Goal: Information Seeking & Learning: Find contact information

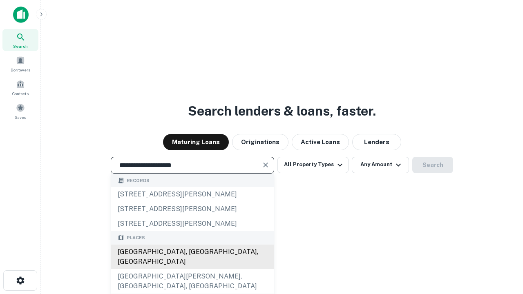
click at [192, 269] on div "Santa Monica, CA, USA" at bounding box center [192, 257] width 163 height 25
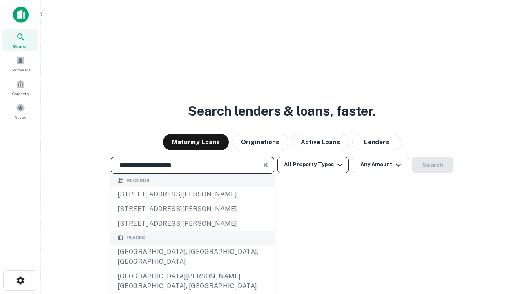
type input "**********"
click at [313, 165] on button "All Property Types" at bounding box center [312, 165] width 71 height 16
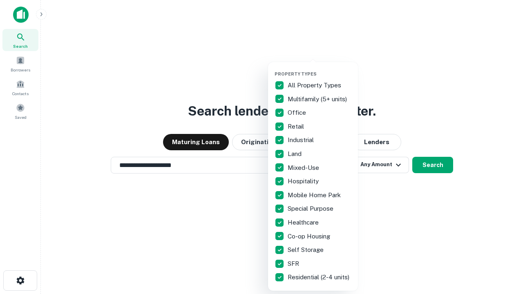
click at [319, 69] on button "button" at bounding box center [320, 69] width 90 height 0
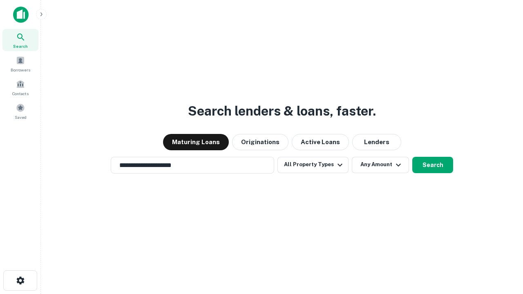
scroll to position [5, 98]
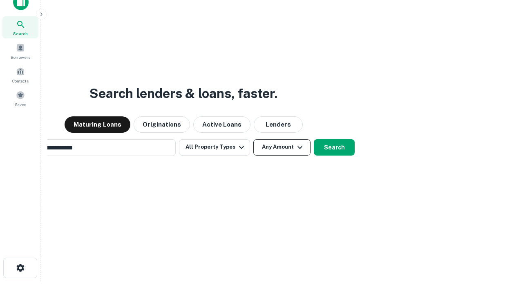
click at [253, 139] on button "Any Amount" at bounding box center [281, 147] width 57 height 16
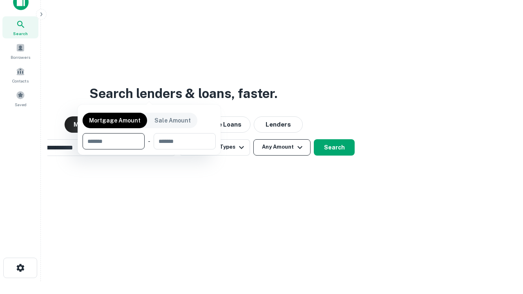
scroll to position [13, 0]
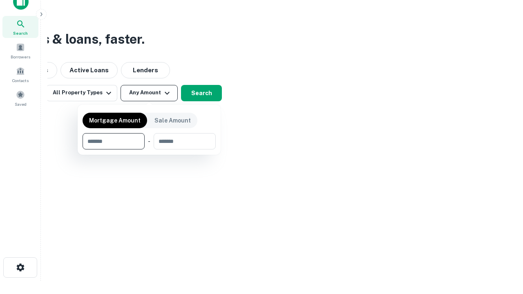
type input "*******"
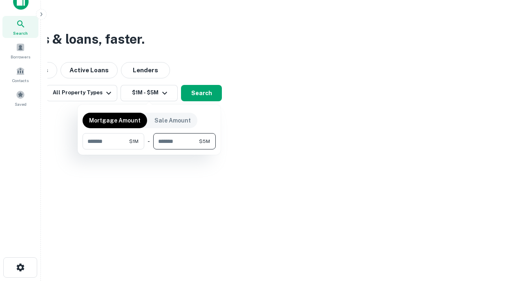
type input "*******"
click at [149, 150] on button "button" at bounding box center [149, 150] width 133 height 0
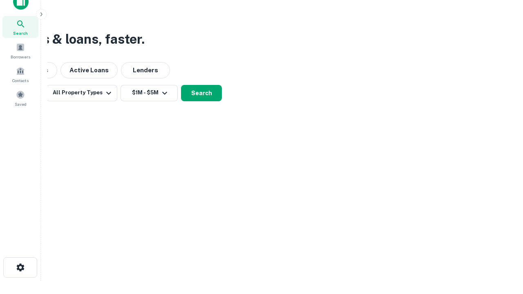
scroll to position [5, 151]
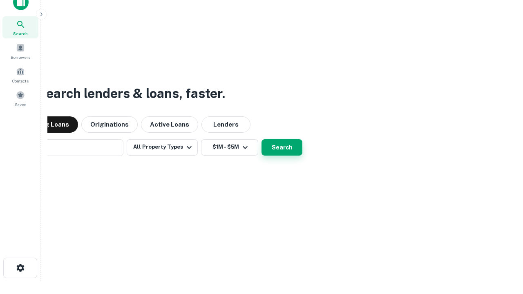
click at [261, 139] on button "Search" at bounding box center [281, 147] width 41 height 16
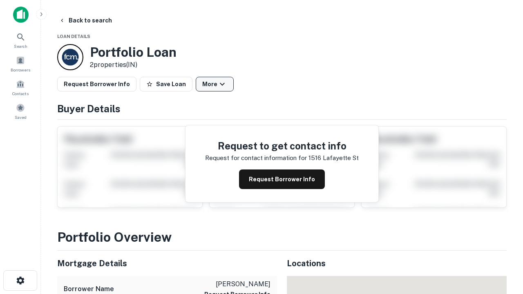
click at [214, 84] on button "More" at bounding box center [215, 84] width 38 height 15
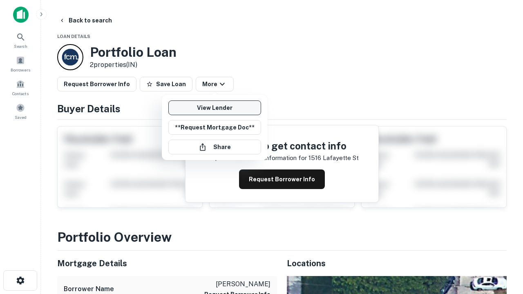
click at [214, 108] on link "View Lender" at bounding box center [214, 107] width 93 height 15
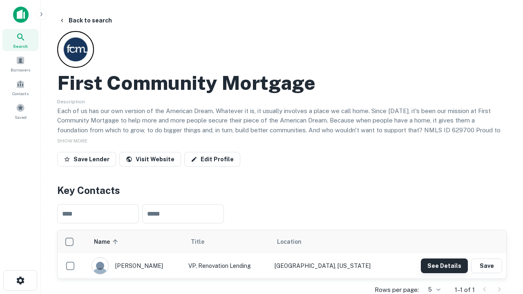
click at [444, 266] on button "See Details" at bounding box center [444, 266] width 47 height 15
click at [20, 281] on icon "button" at bounding box center [21, 281] width 10 height 10
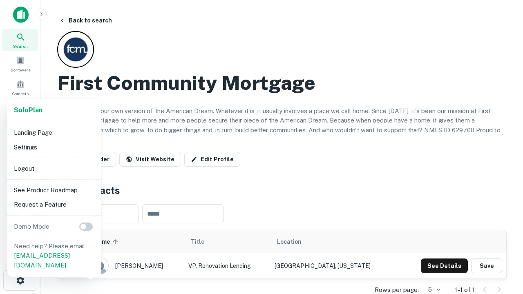
click at [54, 168] on li "Logout" at bounding box center [54, 168] width 87 height 15
